Goal: Register for event/course

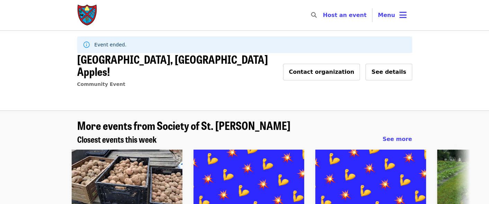
click at [83, 11] on img "Main navigation" at bounding box center [87, 15] width 21 height 22
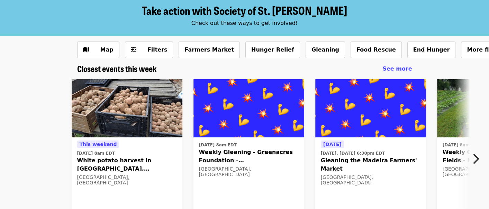
scroll to position [69, 0]
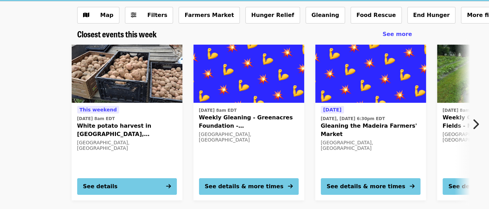
click at [479, 126] on icon "chevron-right icon" at bounding box center [475, 124] width 7 height 13
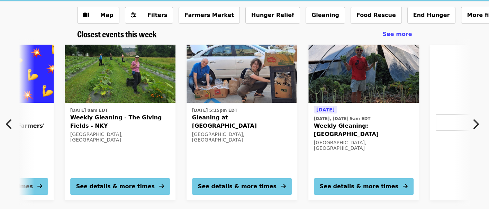
click at [479, 126] on icon "chevron-right icon" at bounding box center [475, 124] width 7 height 13
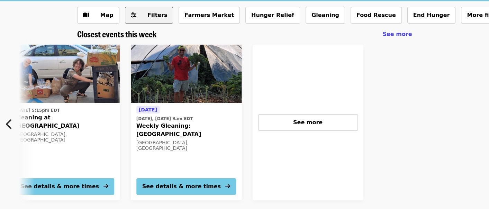
click at [151, 15] on span "Filters" at bounding box center [158, 15] width 20 height 7
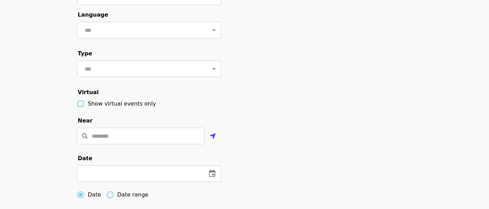
scroll to position [173, 0]
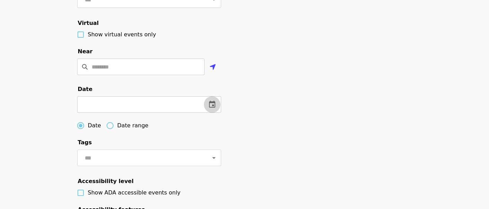
click at [213, 108] on icon "change date" at bounding box center [212, 104] width 6 height 7
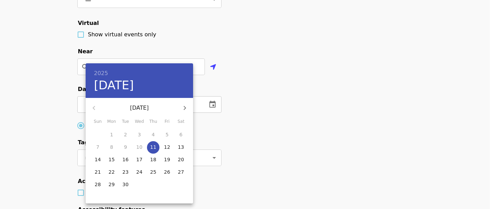
click at [213, 115] on div at bounding box center [247, 104] width 495 height 209
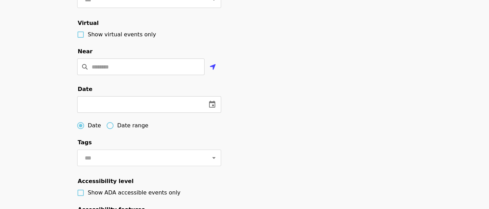
click at [263, 116] on div "Filter events Cancel ​ Language ​ Type ​ Virtual Show virtual events only Near …" at bounding box center [245, 96] width 346 height 386
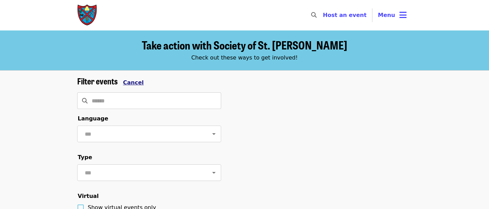
click at [131, 84] on span "Cancel" at bounding box center [133, 82] width 21 height 7
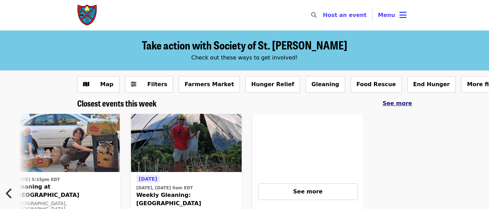
click at [403, 102] on span "See more" at bounding box center [397, 103] width 29 height 7
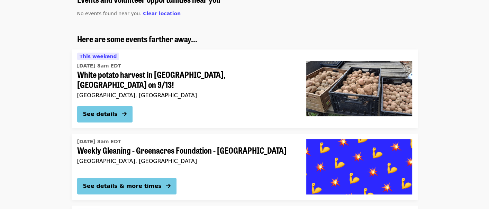
scroll to position [69, 0]
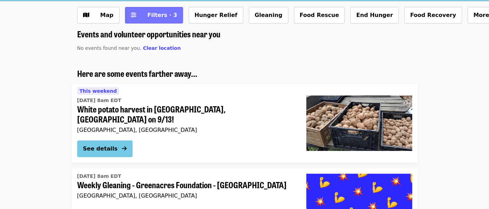
click at [156, 14] on span "Filters · 3" at bounding box center [163, 15] width 30 height 7
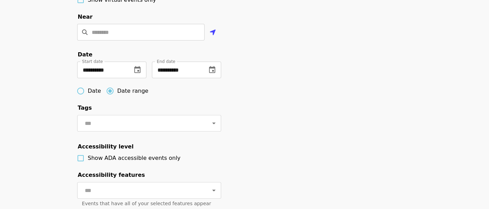
scroll to position [242, 0]
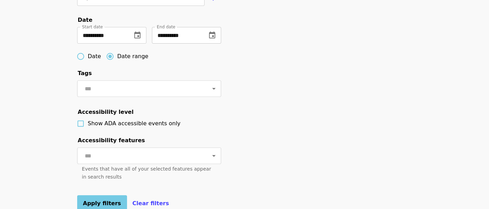
click at [212, 39] on icon "change date" at bounding box center [212, 35] width 8 height 8
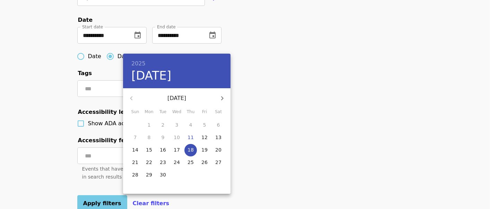
click at [225, 97] on icon "button" at bounding box center [222, 98] width 8 height 8
click at [202, 176] on p "31" at bounding box center [204, 174] width 6 height 7
type input "**********"
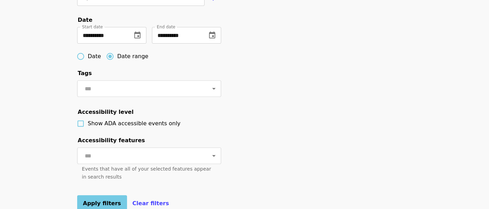
scroll to position [416, 0]
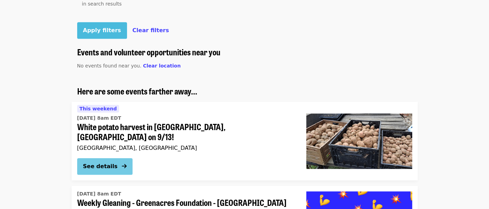
click at [99, 34] on span "Apply filters" at bounding box center [102, 30] width 38 height 7
